Goal: Complete application form

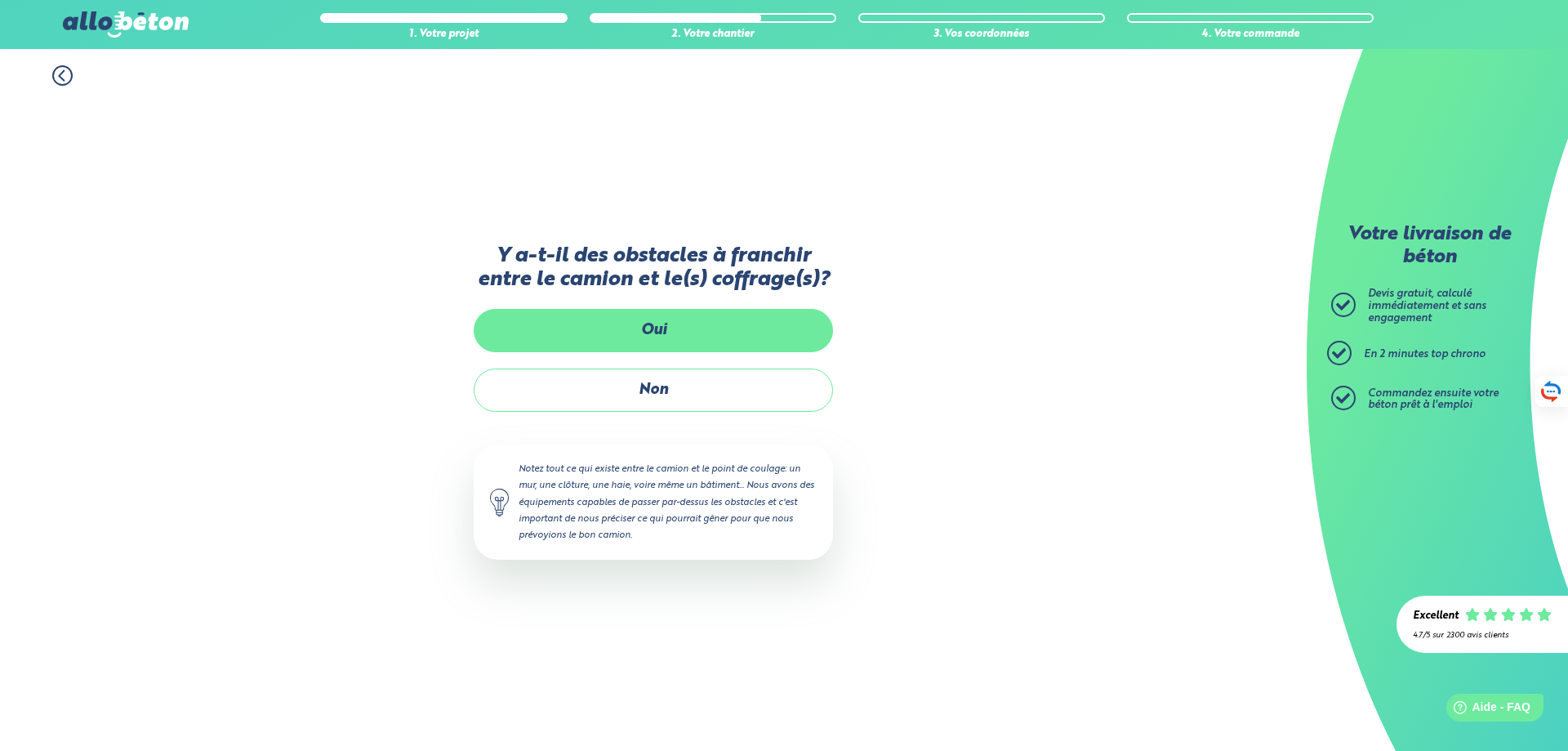
click at [620, 330] on label "Oui" at bounding box center [653, 330] width 359 height 43
click at [0, 0] on input "Oui" at bounding box center [0, 0] width 0 height 0
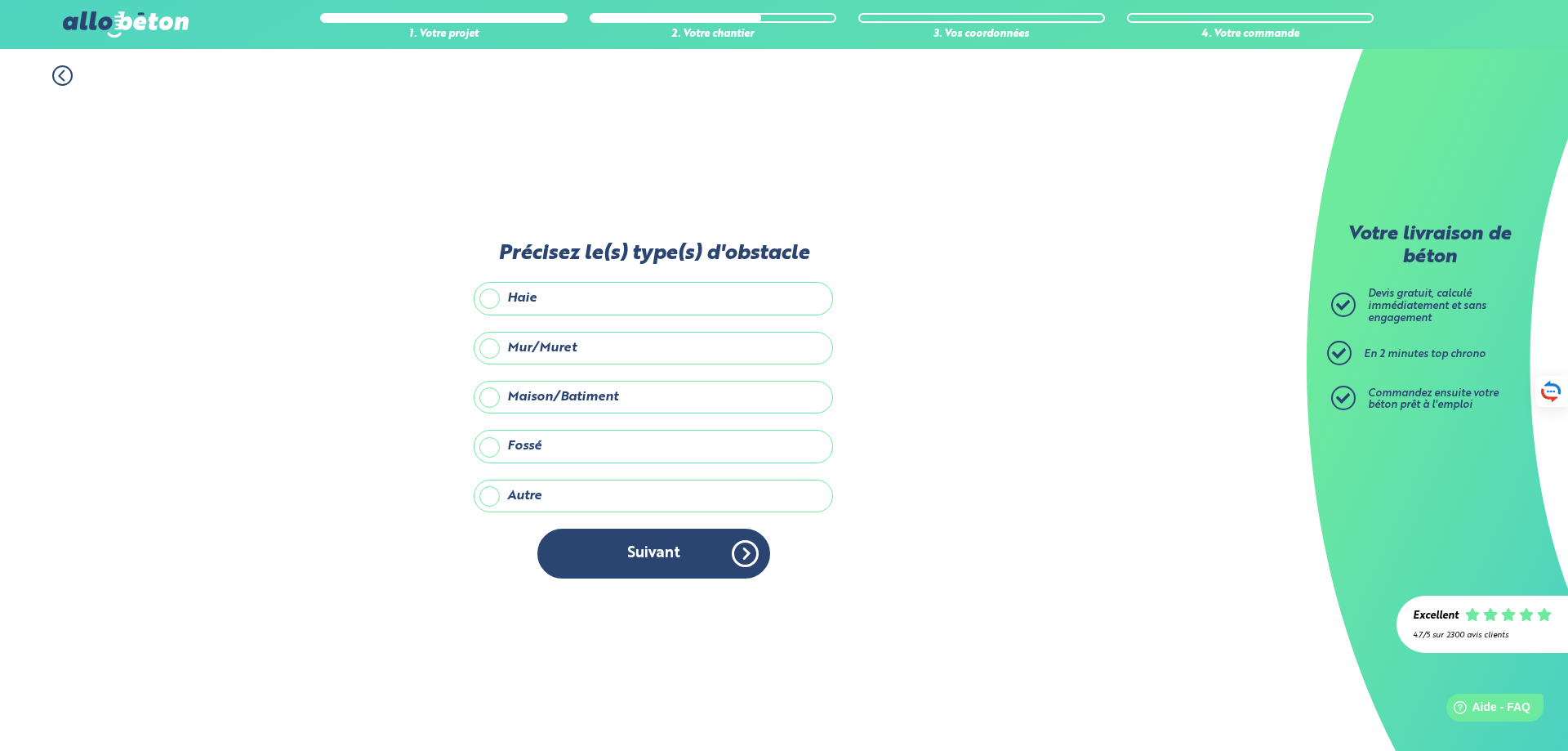
click at [492, 397] on label "Maison/Batiment" at bounding box center [653, 397] width 359 height 33
click at [0, 0] on input "Maison/Batiment" at bounding box center [0, 0] width 0 height 0
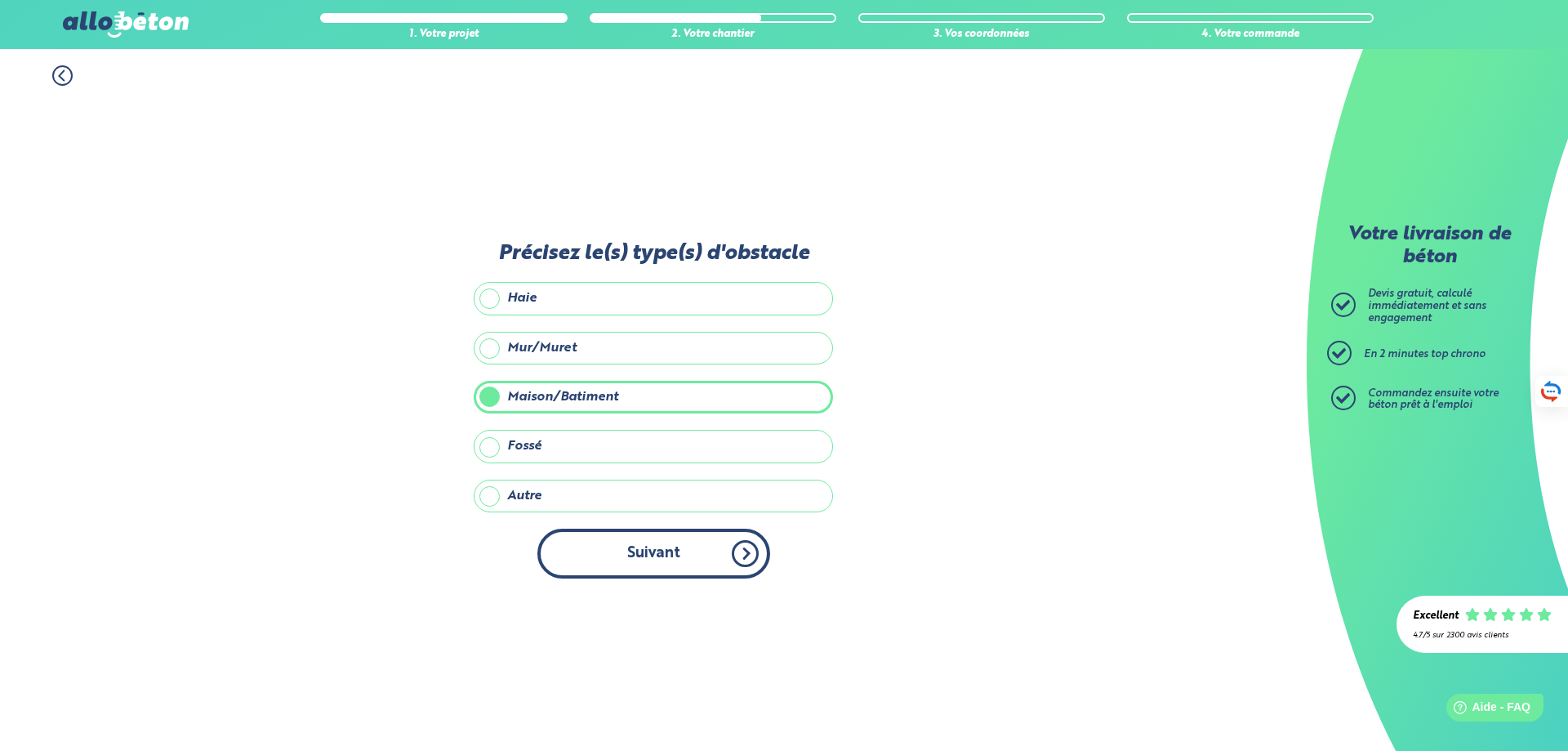
click at [646, 548] on button "Suivant" at bounding box center [653, 553] width 233 height 50
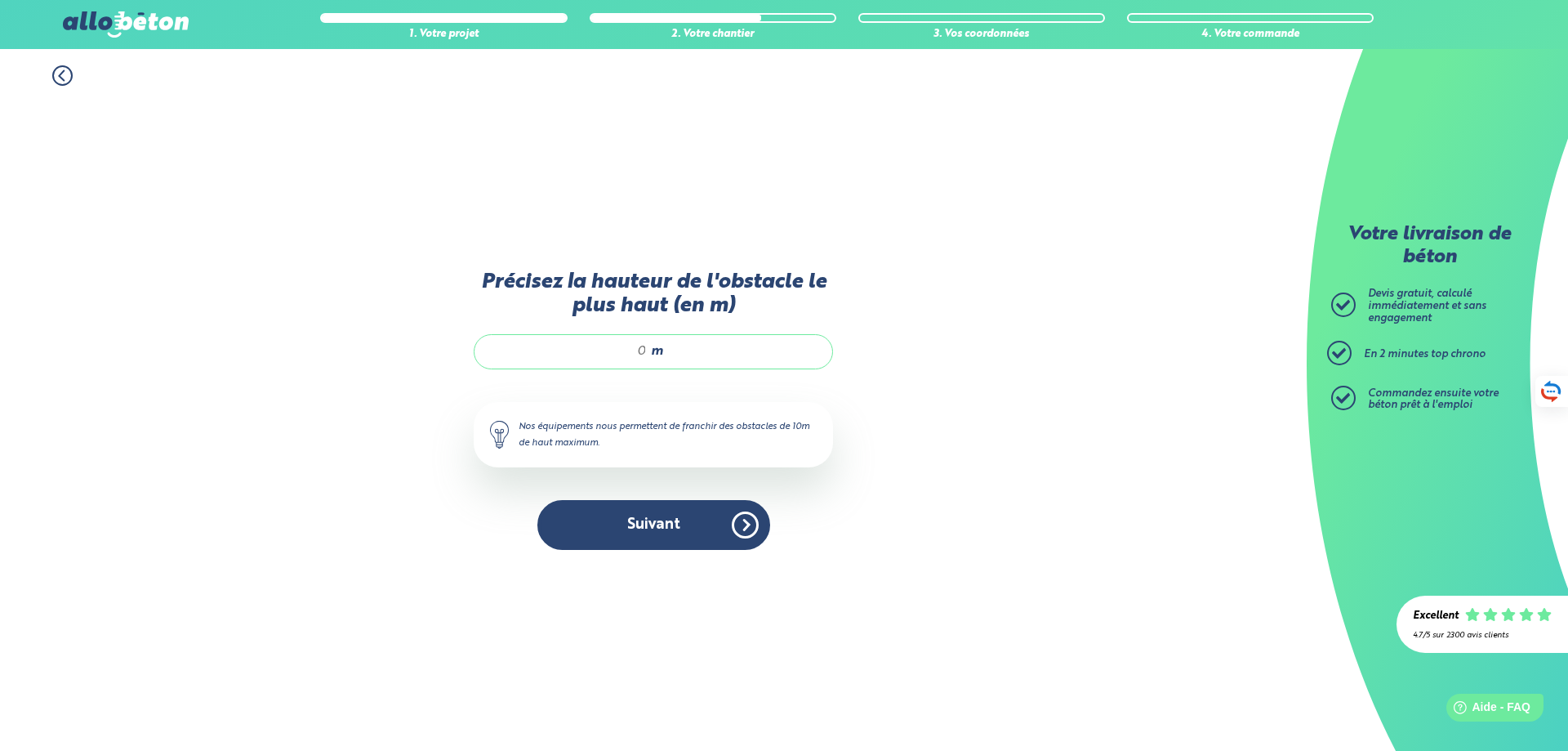
click at [642, 349] on input "Précisez la hauteur de l'obstacle le plus haut (en m)" at bounding box center [568, 351] width 156 height 16
type input "5"
type input "6"
click at [650, 526] on button "Suivant" at bounding box center [653, 525] width 233 height 50
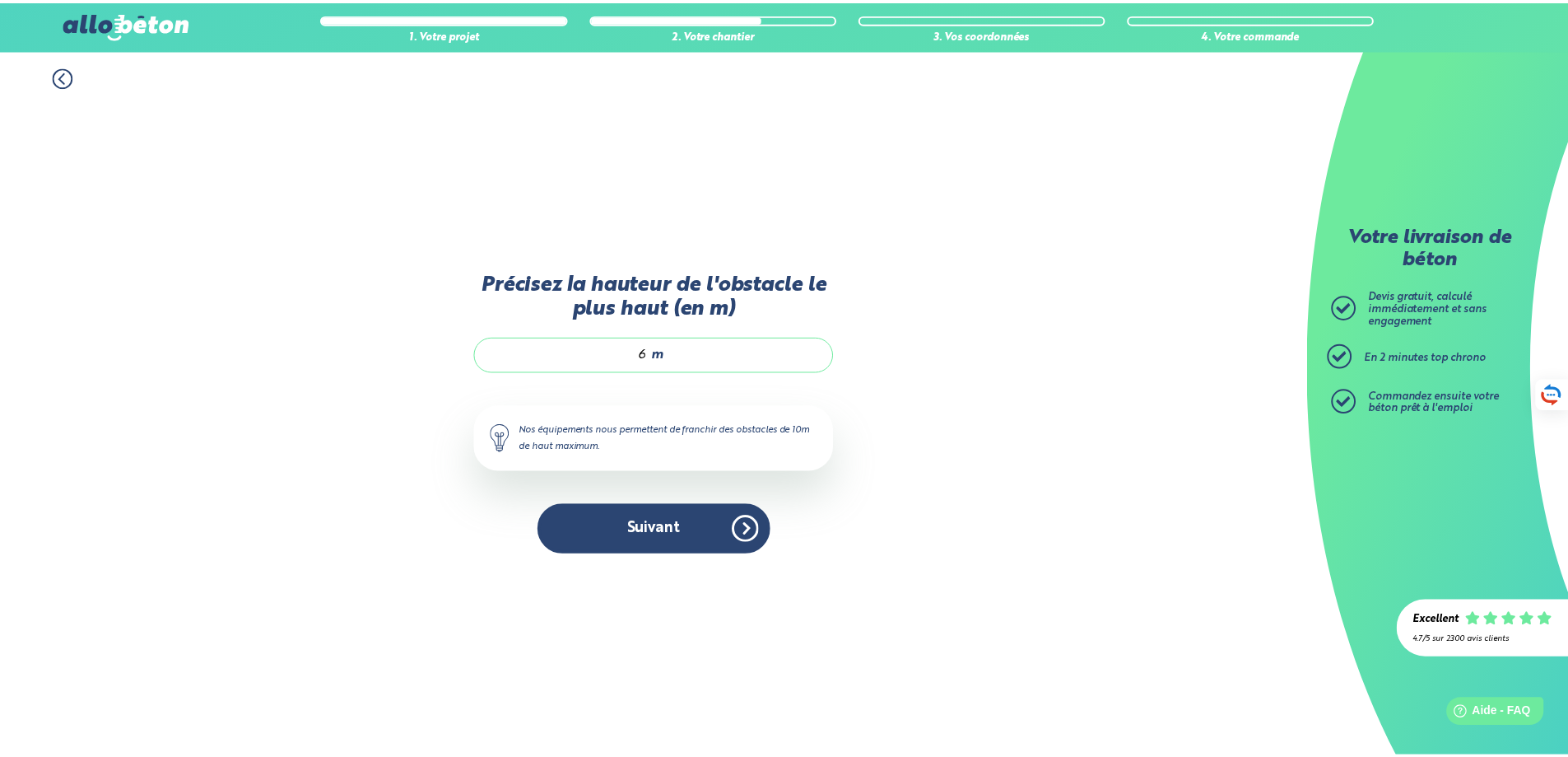
scroll to position [7, 0]
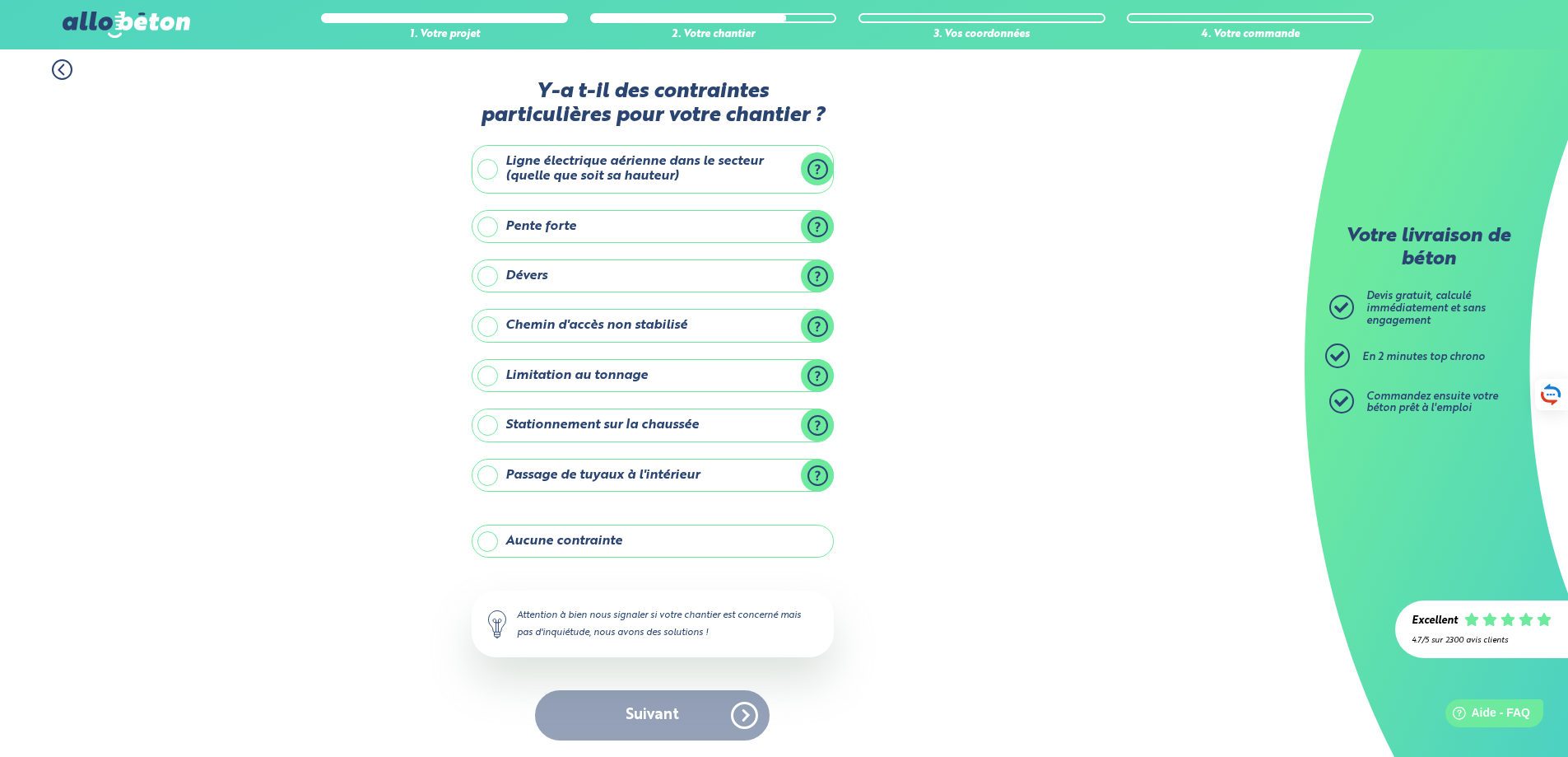
click at [491, 542] on label "Aucune contrainte" at bounding box center [652, 541] width 362 height 33
click at [0, 0] on input "Aucune contrainte" at bounding box center [0, 0] width 0 height 0
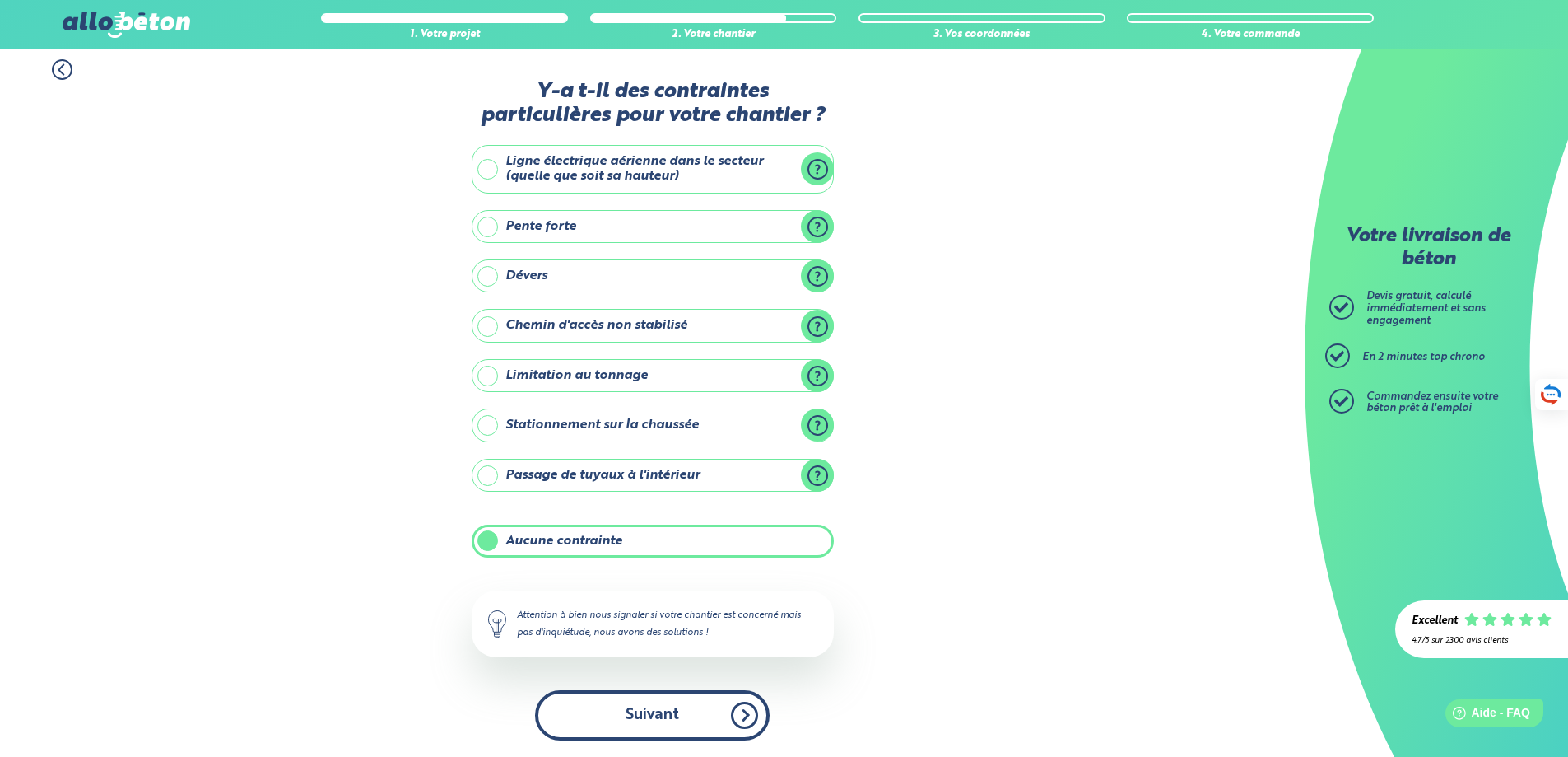
click at [690, 709] on button "Suivant" at bounding box center [652, 715] width 235 height 50
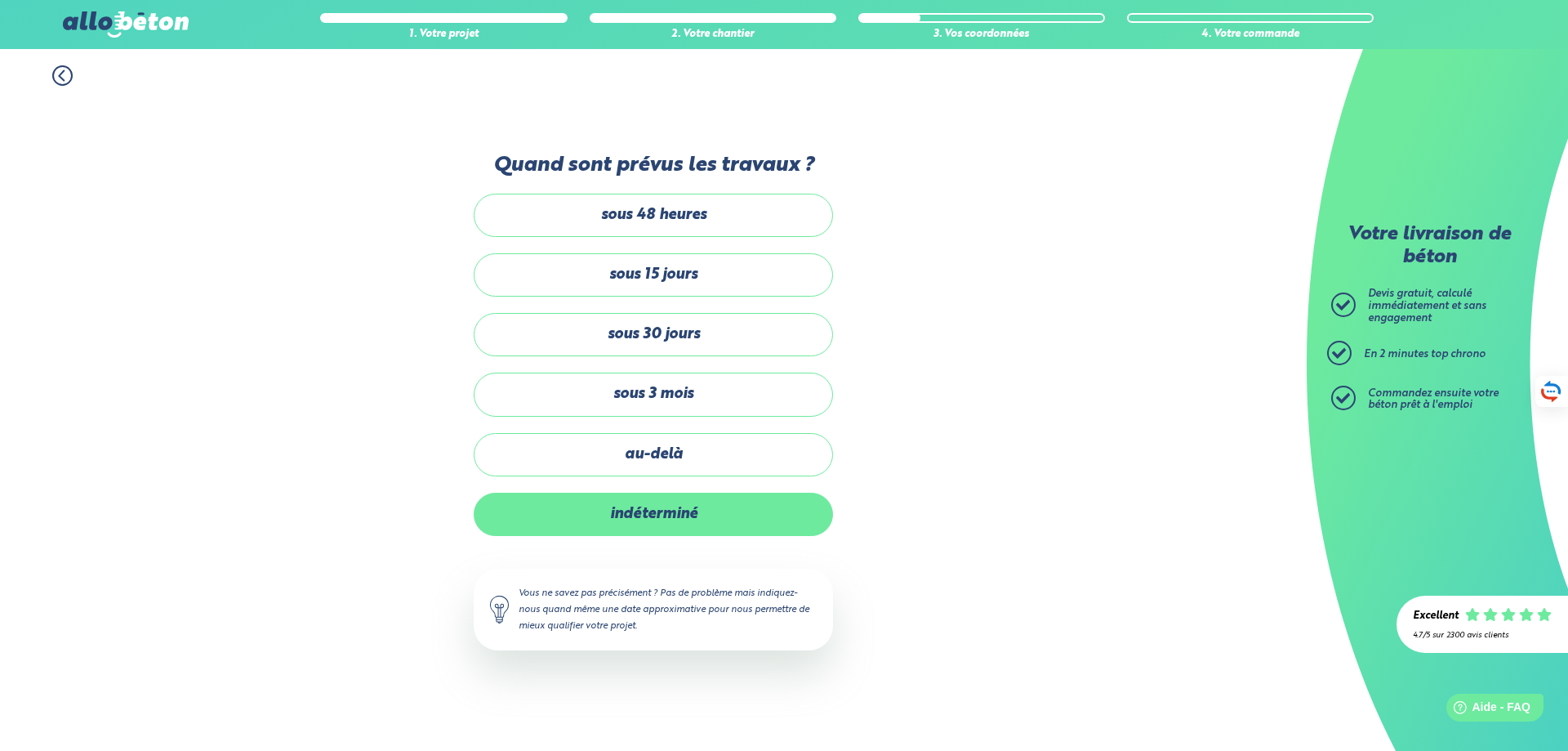
click at [630, 509] on label "indéterminé" at bounding box center [653, 514] width 359 height 43
click at [0, 0] on input "indéterminé" at bounding box center [0, 0] width 0 height 0
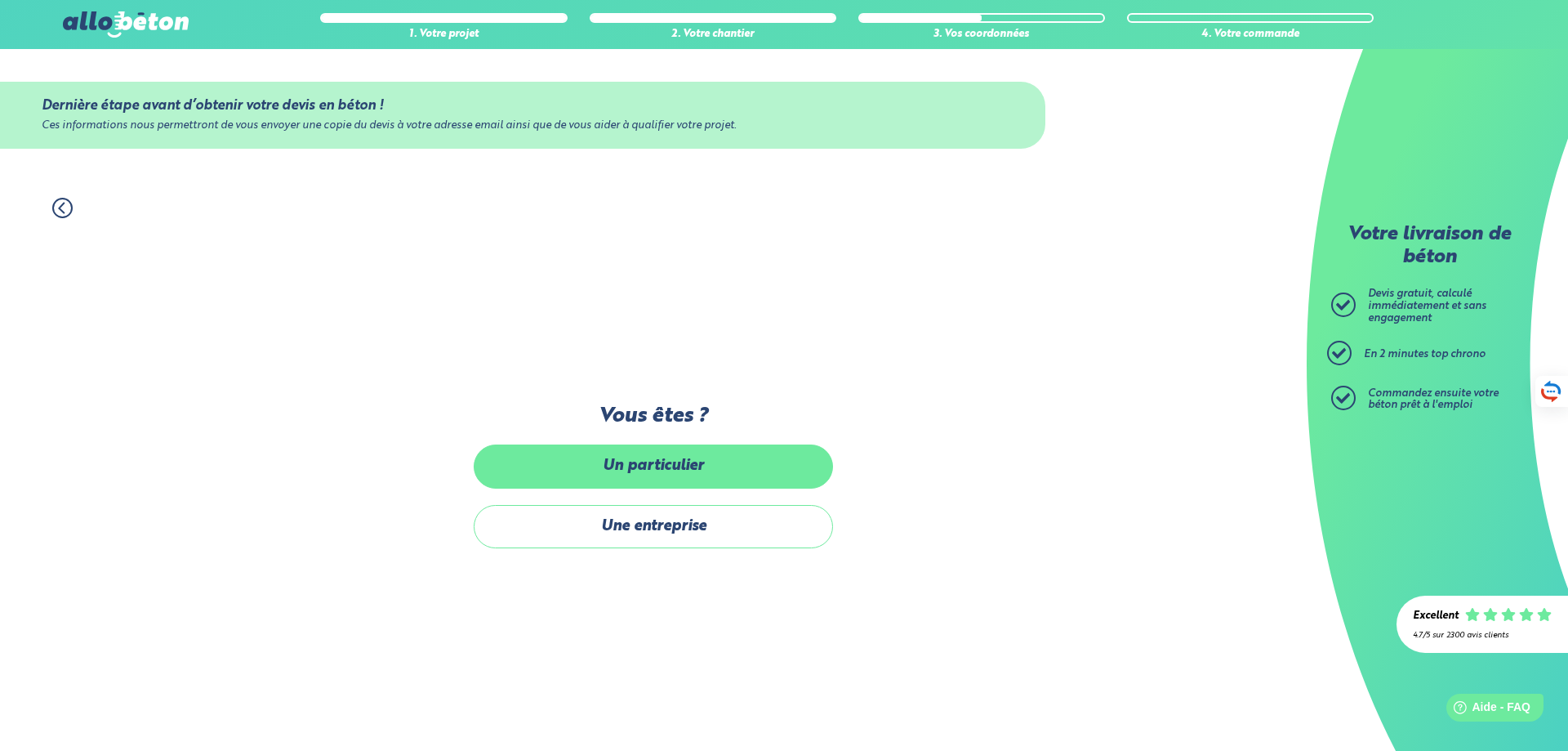
click at [650, 461] on label "Un particulier" at bounding box center [653, 466] width 359 height 43
click at [0, 0] on input "Un particulier" at bounding box center [0, 0] width 0 height 0
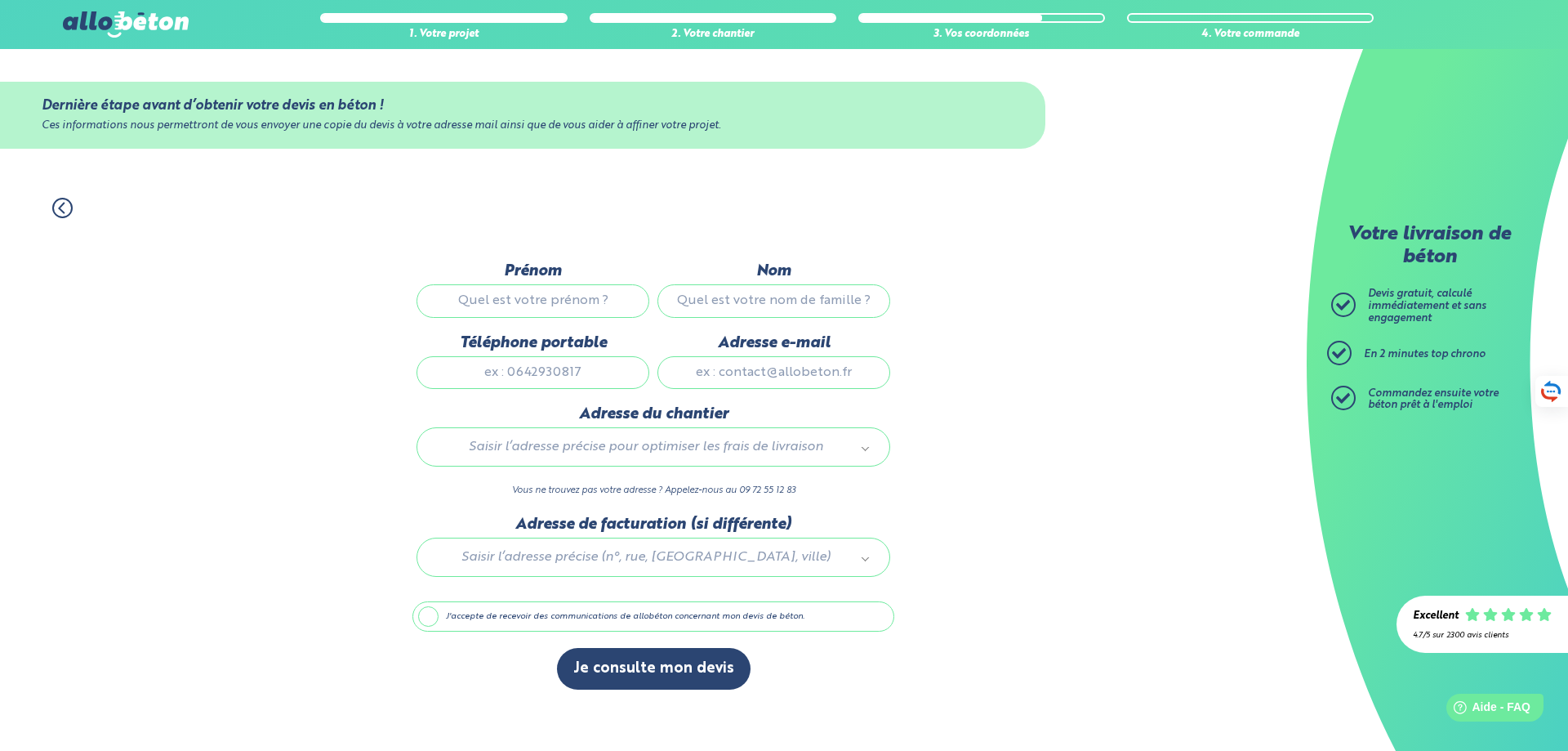
click at [492, 304] on input "Prénom" at bounding box center [533, 301] width 233 height 33
type input "d"
type input "[PERSON_NAME]"
click at [506, 382] on input "Téléphone portable" at bounding box center [533, 372] width 233 height 33
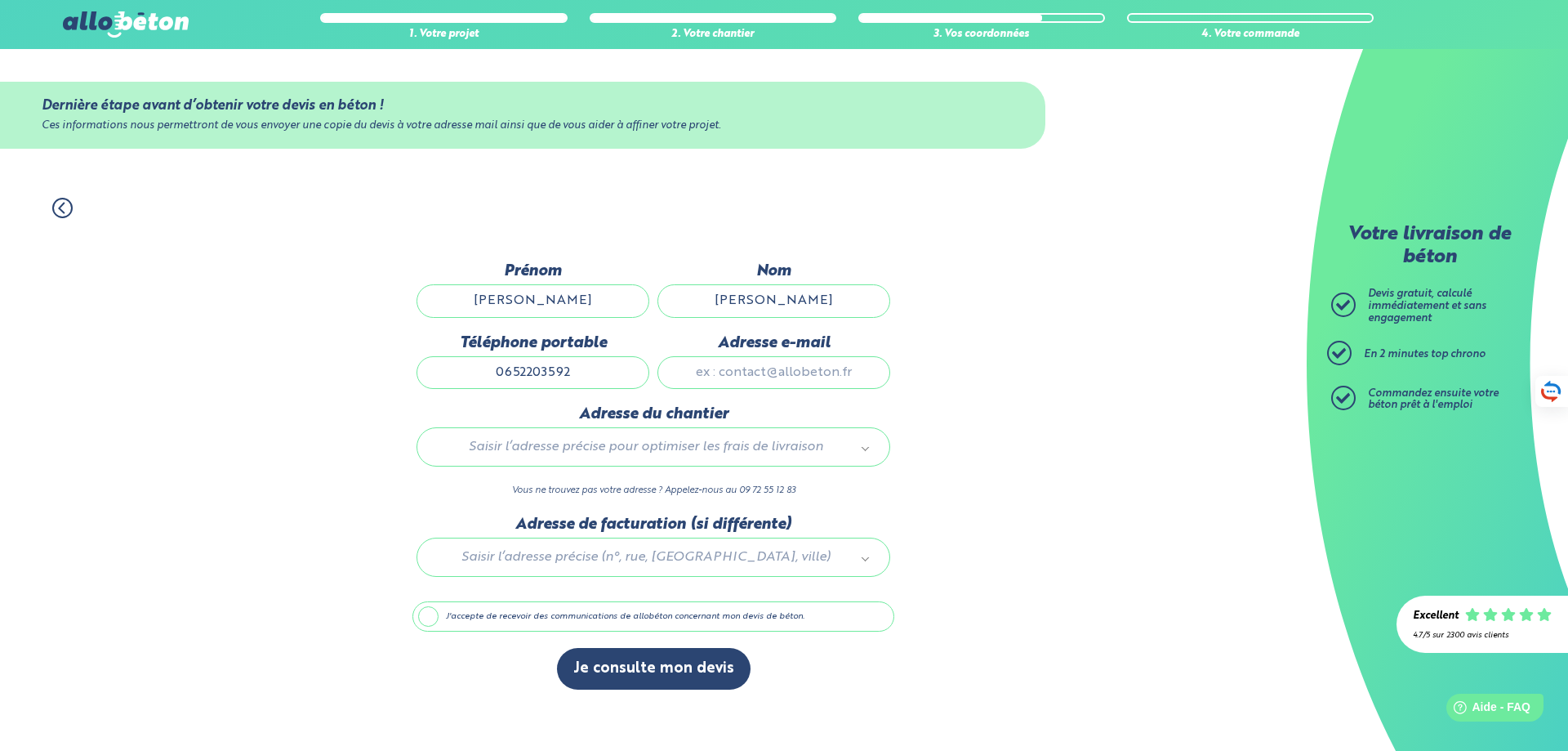
type input "0652203592"
click at [681, 374] on input "Adresse e-mail" at bounding box center [773, 372] width 233 height 33
type input "[EMAIL_ADDRESS][PERSON_NAME][DOMAIN_NAME]"
type input "4 Traverse des Oliviers"
drag, startPoint x: 857, startPoint y: 369, endPoint x: 638, endPoint y: 370, distance: 219.0
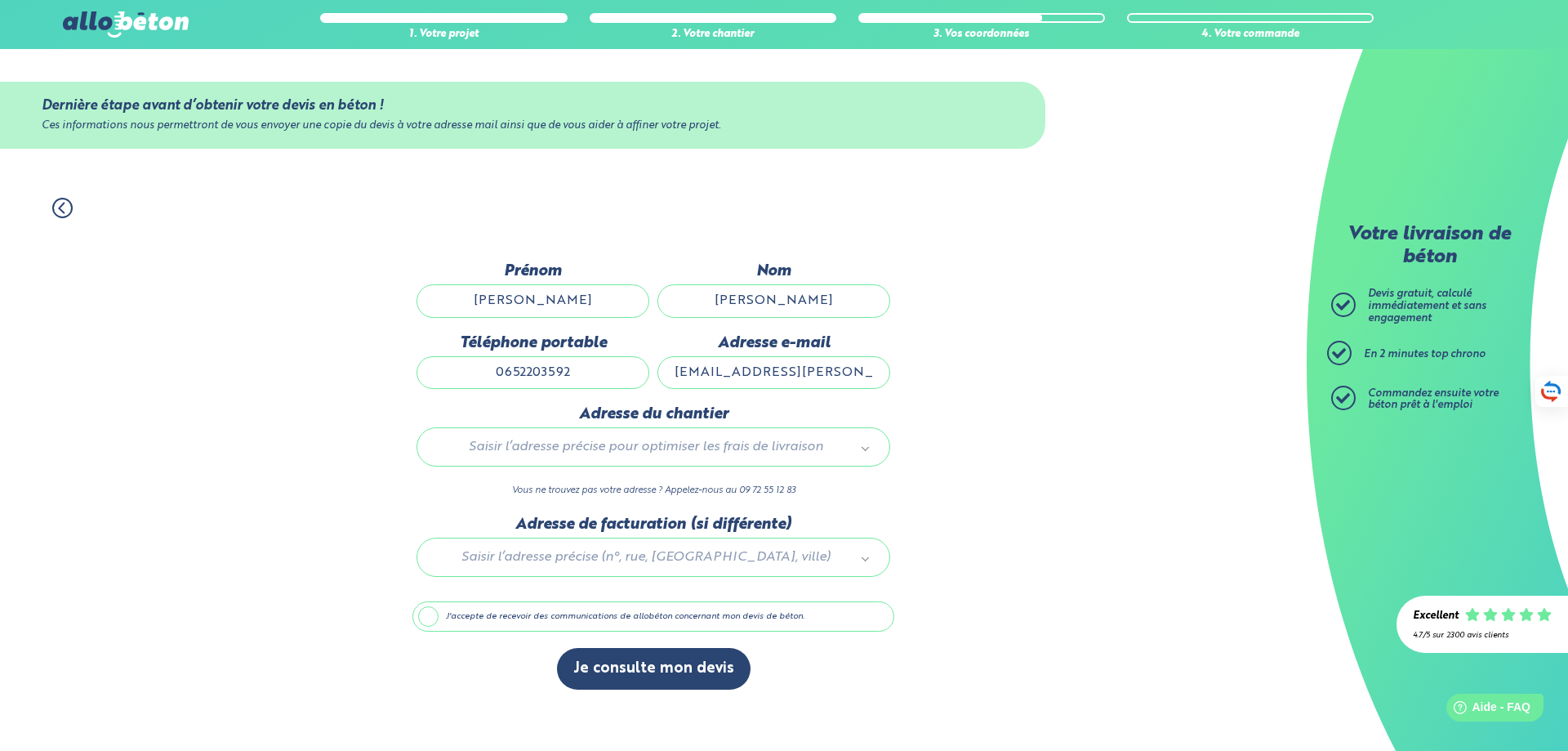
click at [638, 370] on div "Prénom [PERSON_NAME] Nom [PERSON_NAME] Téléphone portable [PHONE_NUMBER] Adress…" at bounding box center [653, 333] width 481 height 143
type input "[EMAIL_ADDRESS][PERSON_NAME][DOMAIN_NAME]"
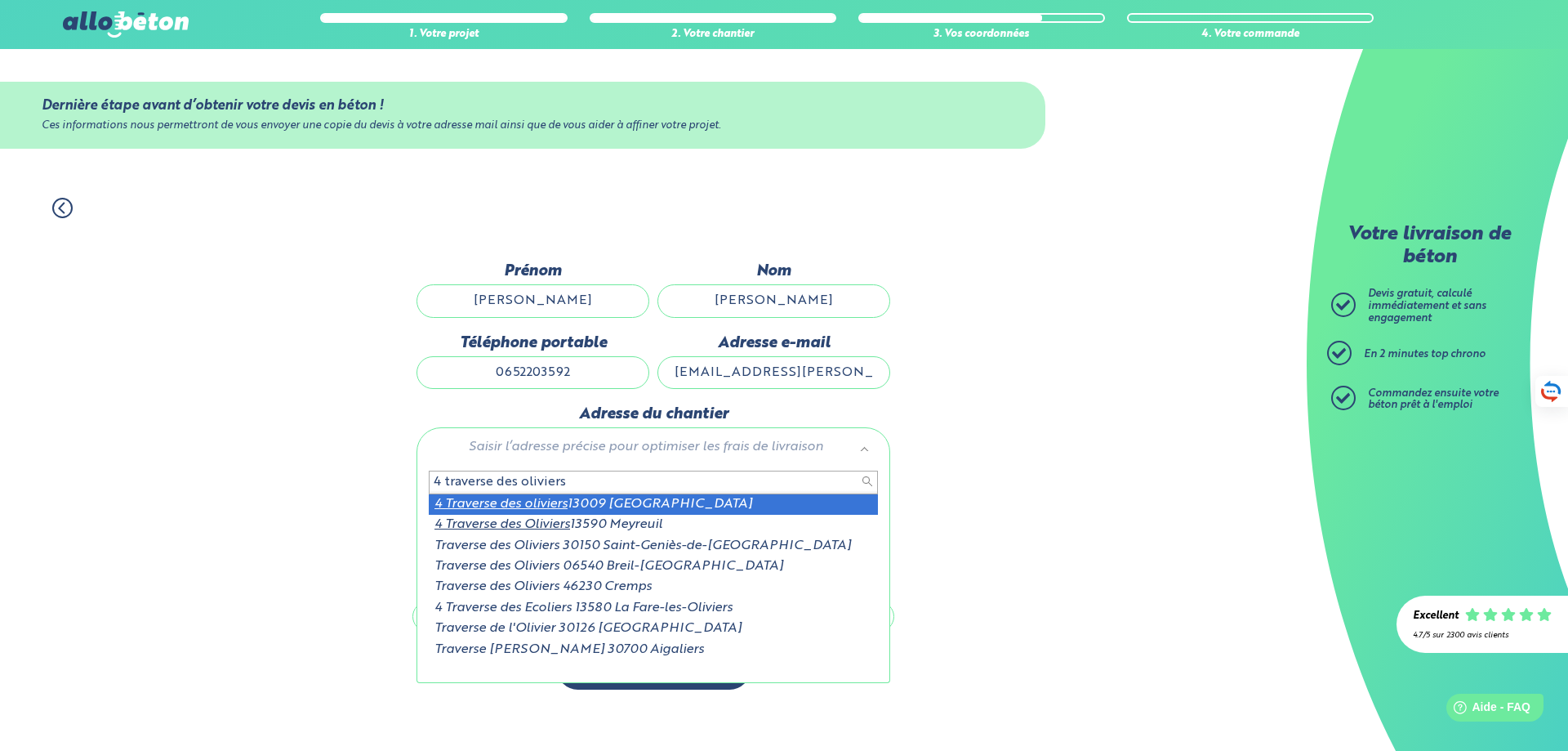
type input "4 traverse des oliviers"
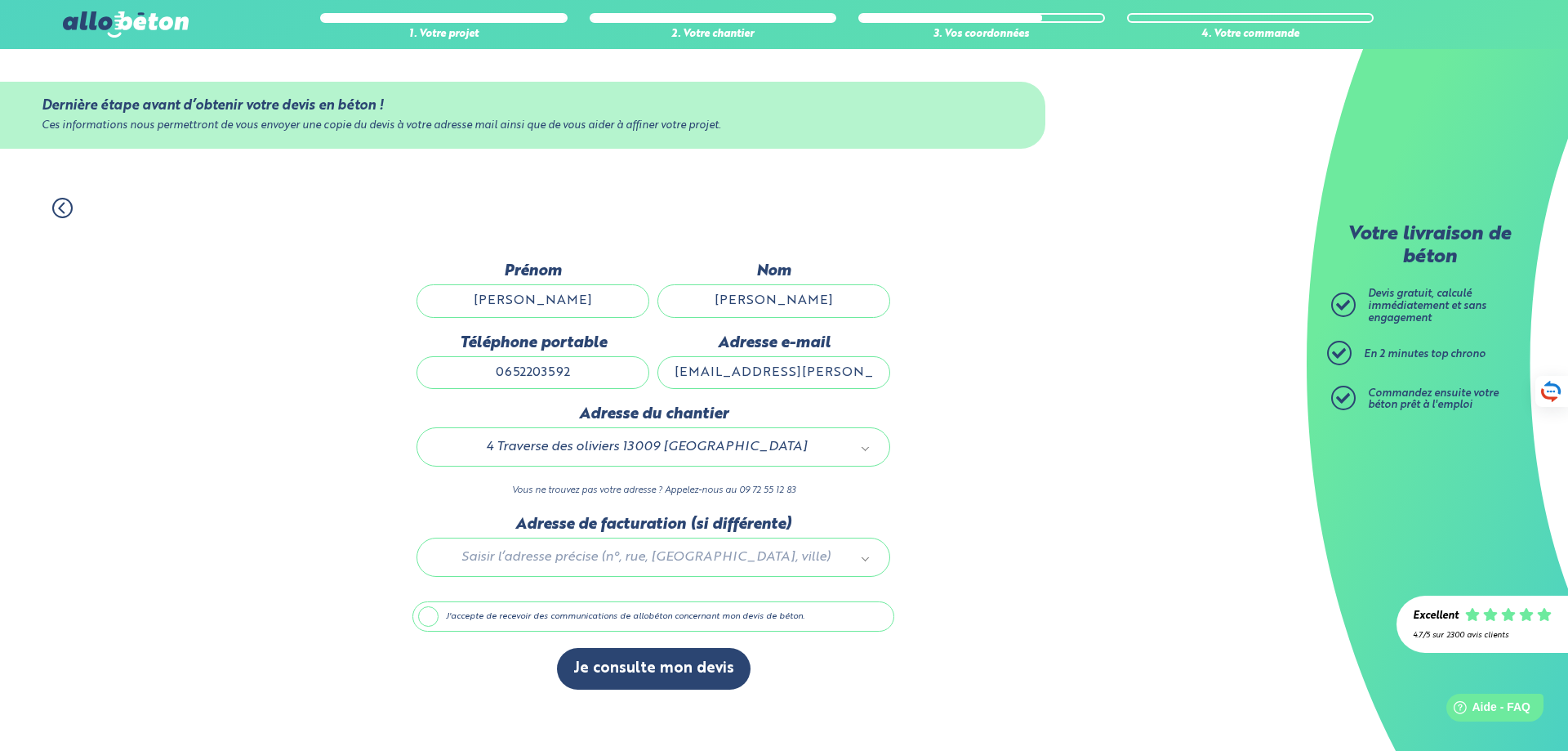
click at [434, 620] on label "J'accepte de recevoir des communications de allobéton concernant mon devis de b…" at bounding box center [653, 616] width 481 height 31
click at [0, 0] on input "J'accepte de recevoir des communications de allobéton concernant mon devis de b…" at bounding box center [0, 0] width 0 height 0
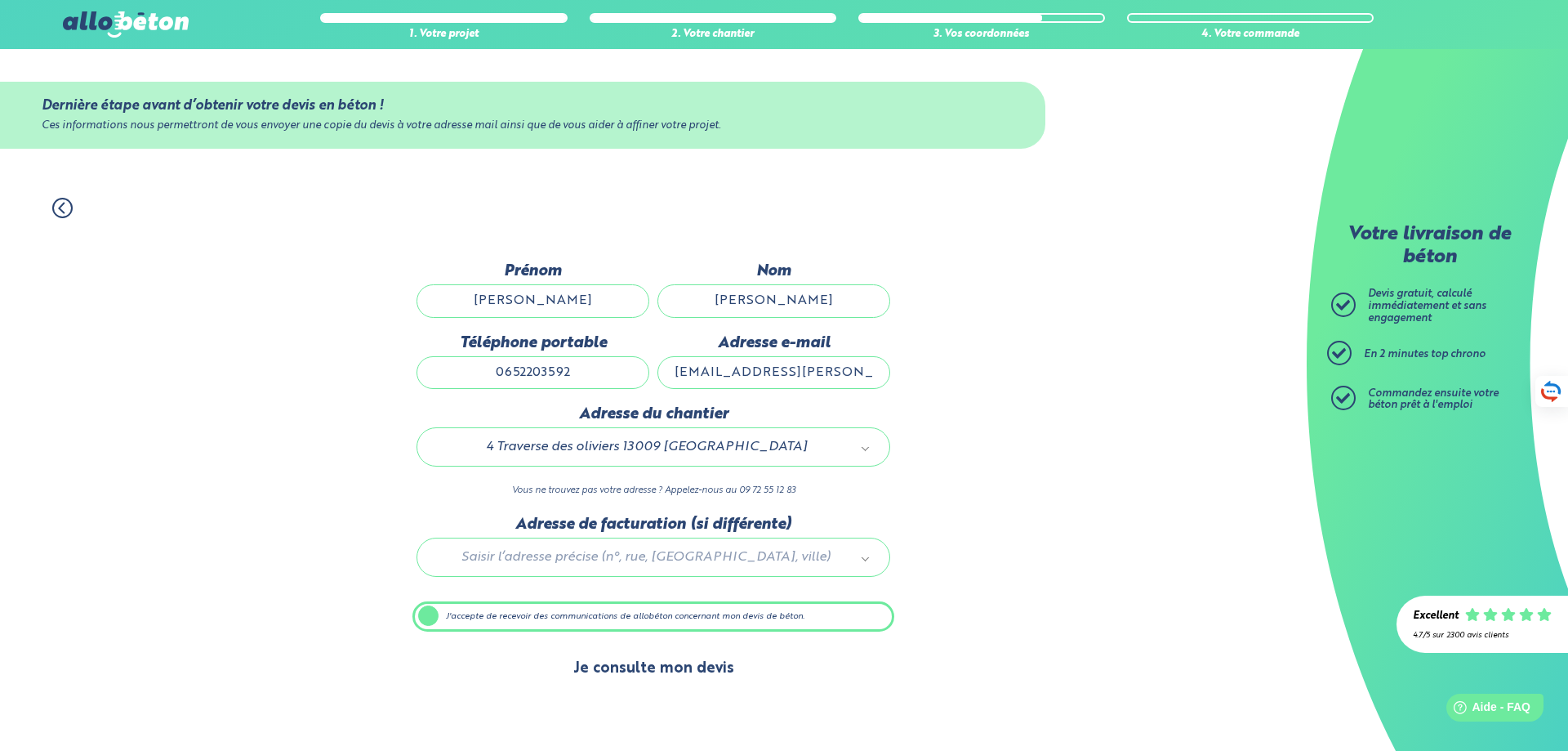
click at [655, 661] on button "Je consulte mon devis" at bounding box center [654, 668] width 194 height 41
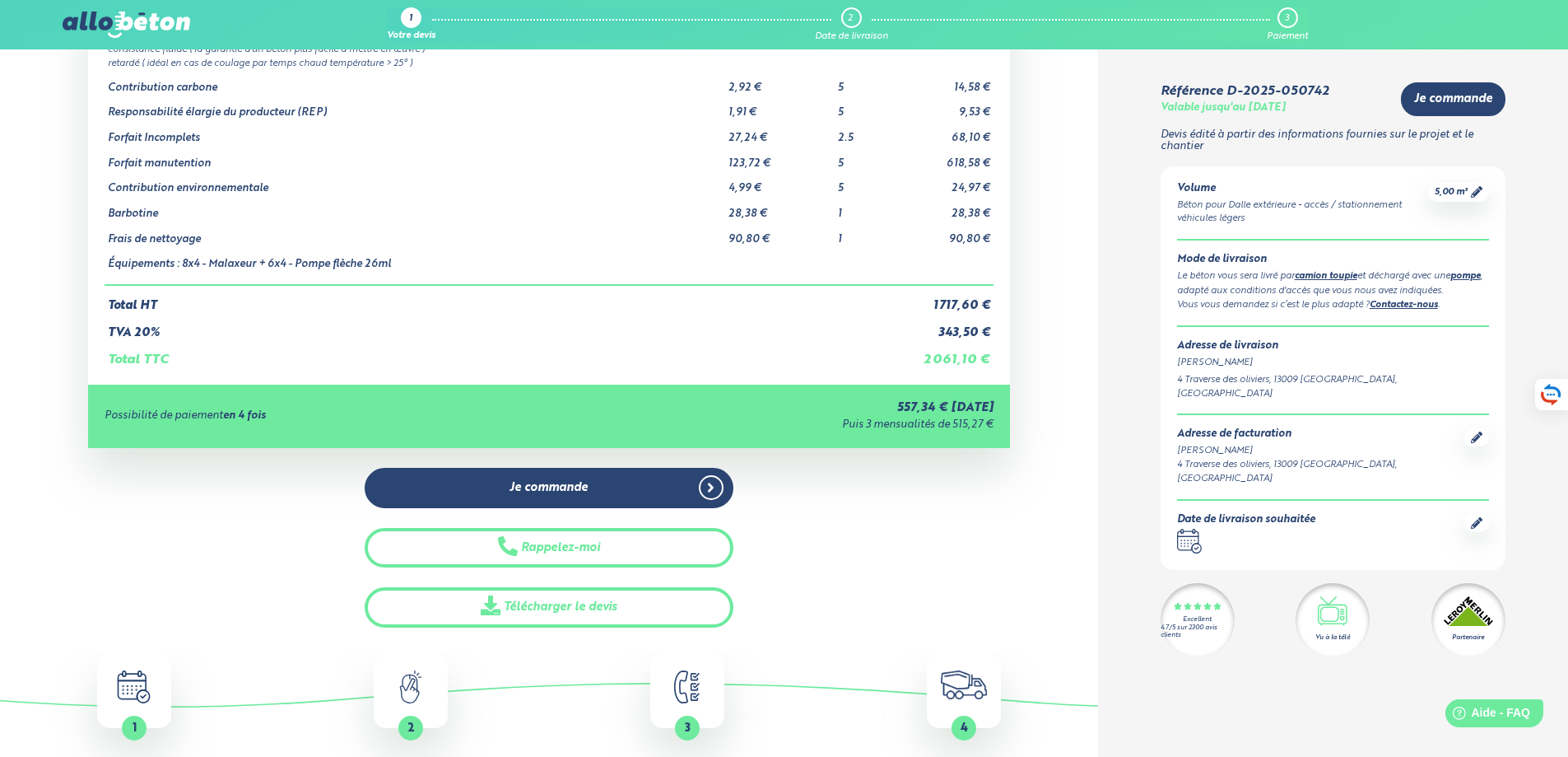
scroll to position [165, 0]
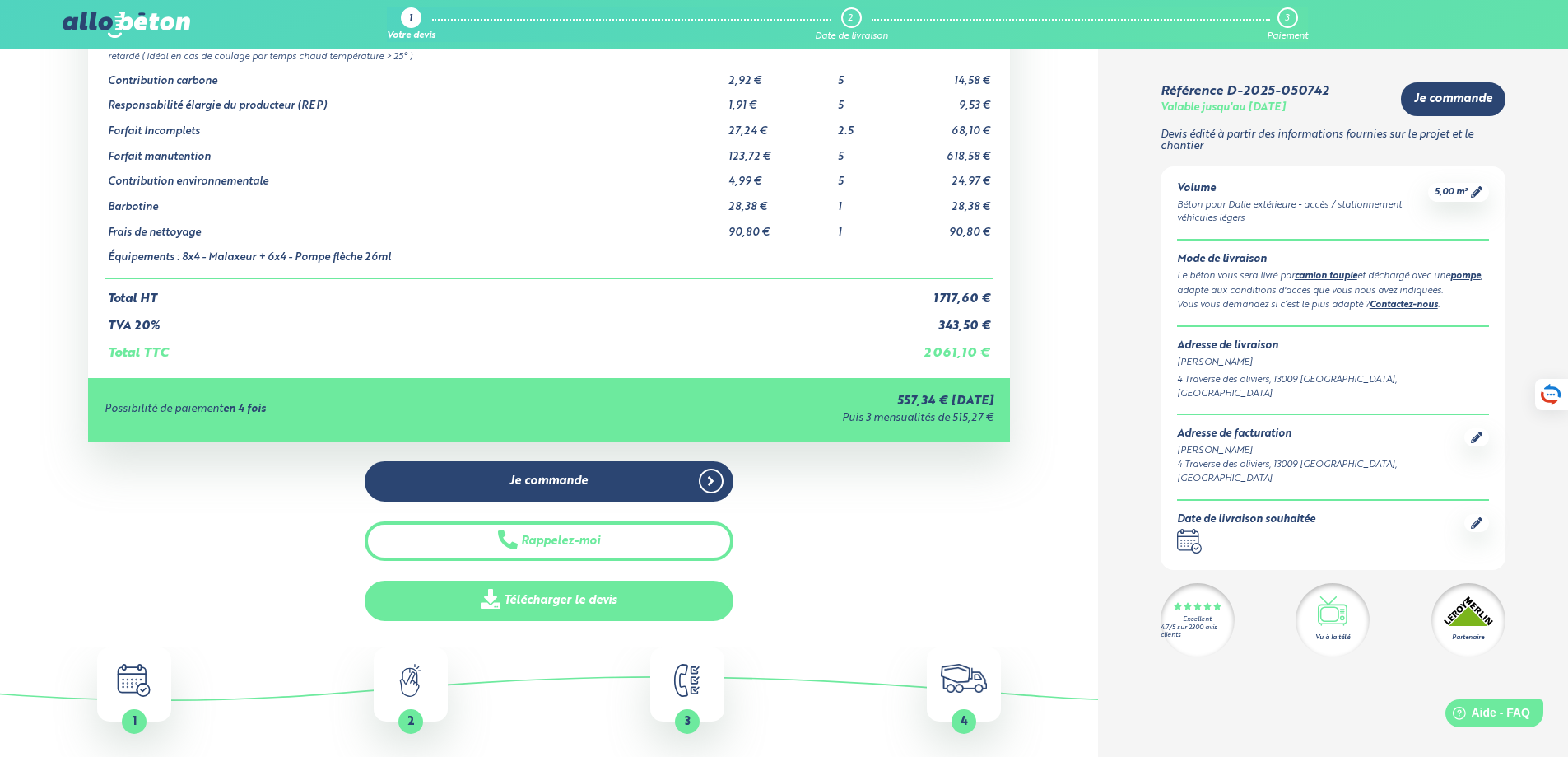
click at [608, 602] on link "Télécharger le devis" at bounding box center [549, 601] width 369 height 41
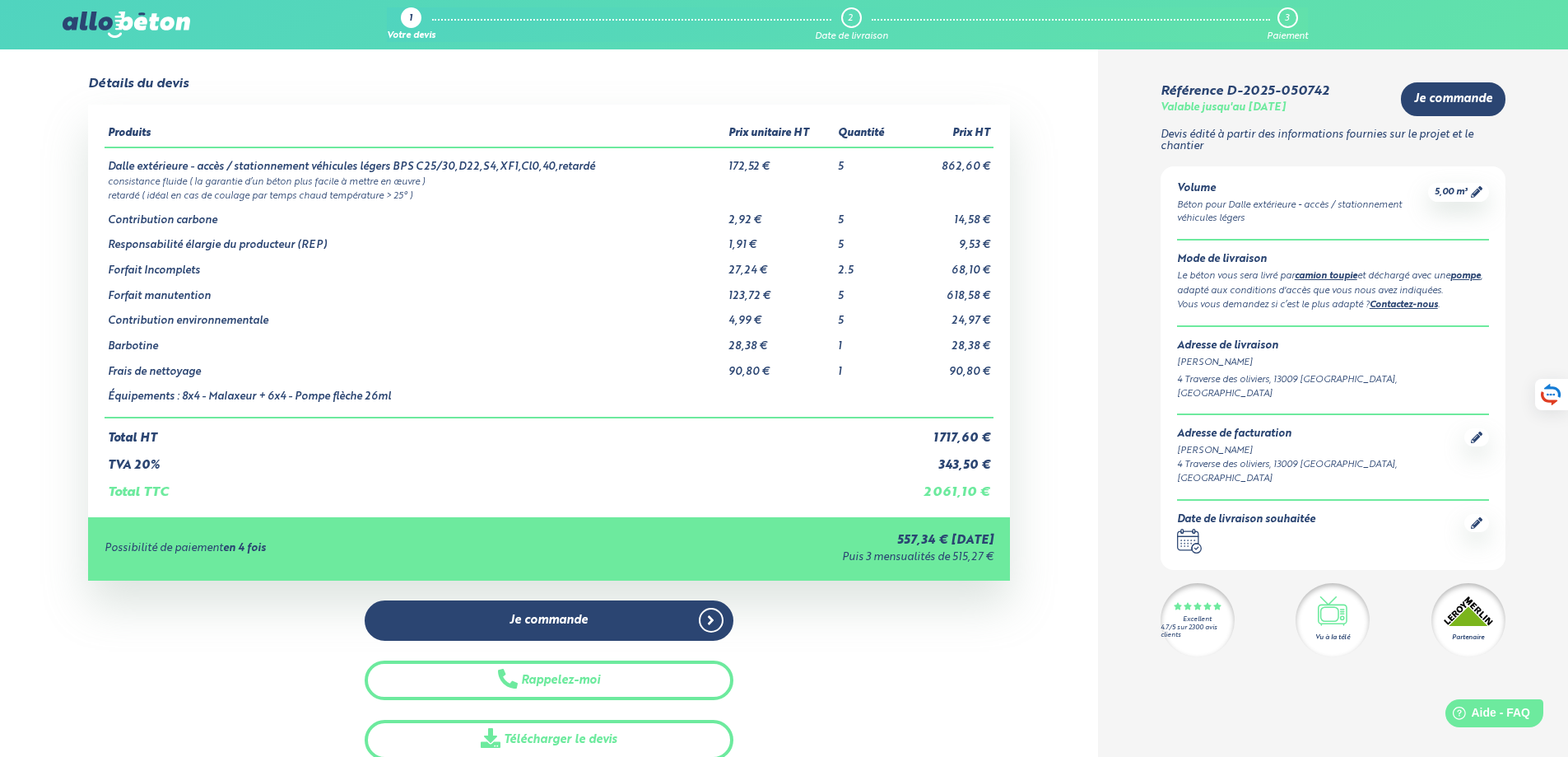
scroll to position [0, 0]
